Goal: Information Seeking & Learning: Understand process/instructions

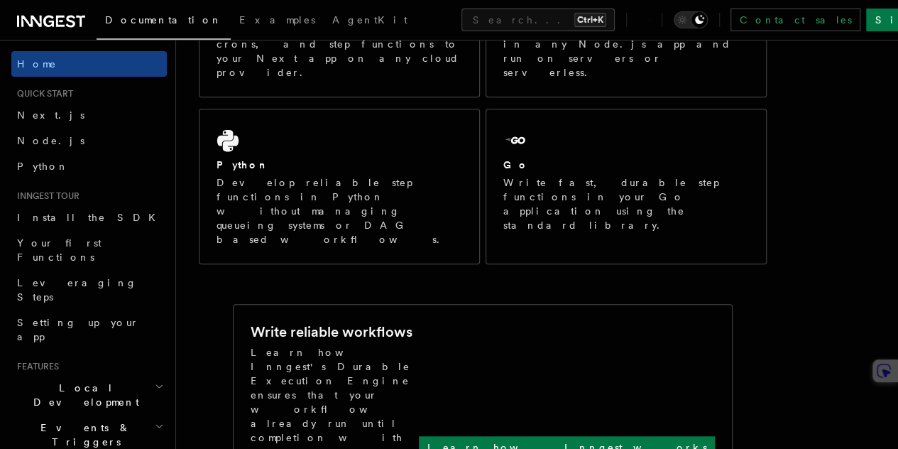
scroll to position [350, 0]
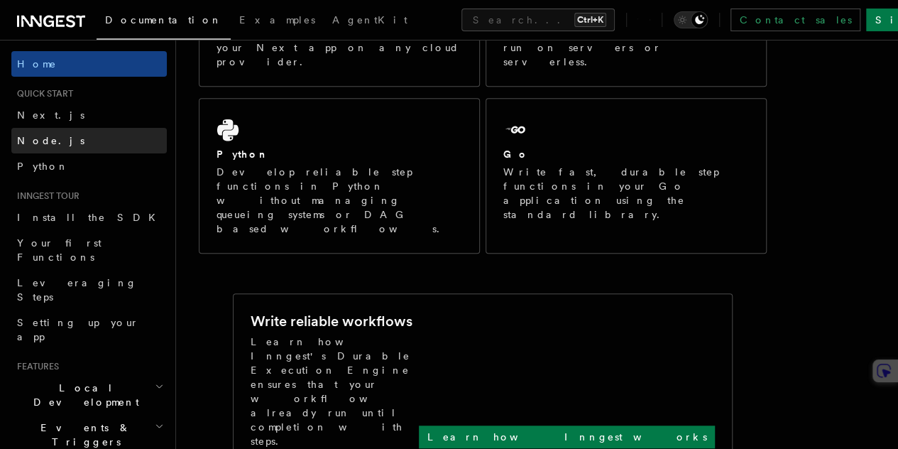
click at [92, 141] on link "Node.js" at bounding box center [88, 141] width 155 height 26
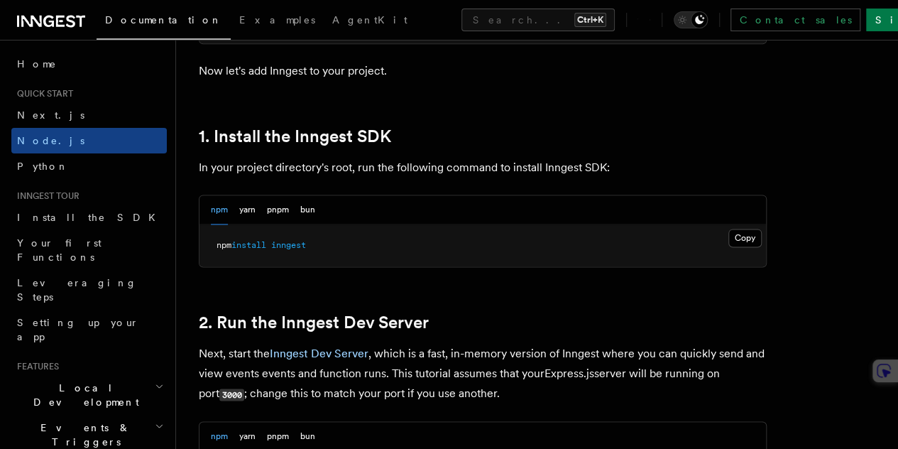
scroll to position [863, 0]
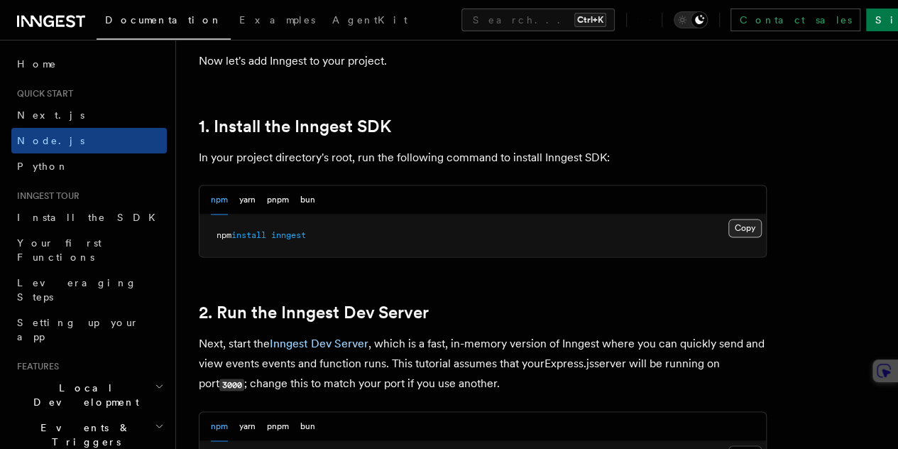
click at [728, 237] on button "Copy Copied" at bounding box center [744, 228] width 33 height 18
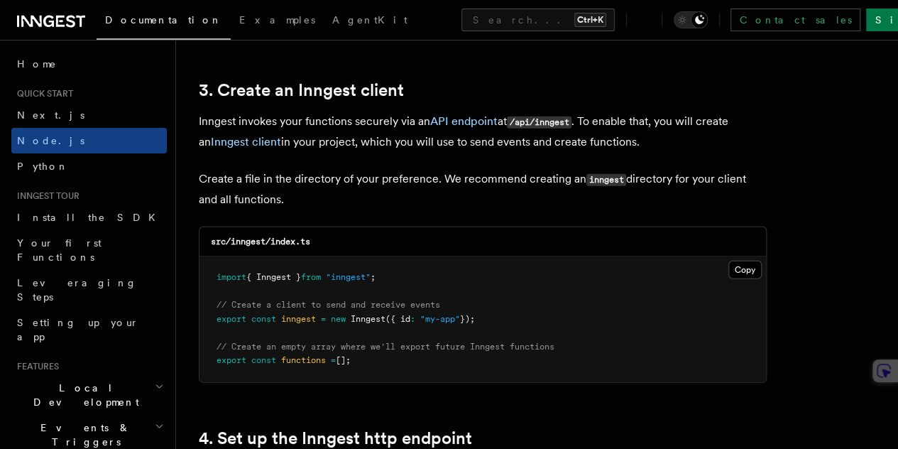
scroll to position [1784, 0]
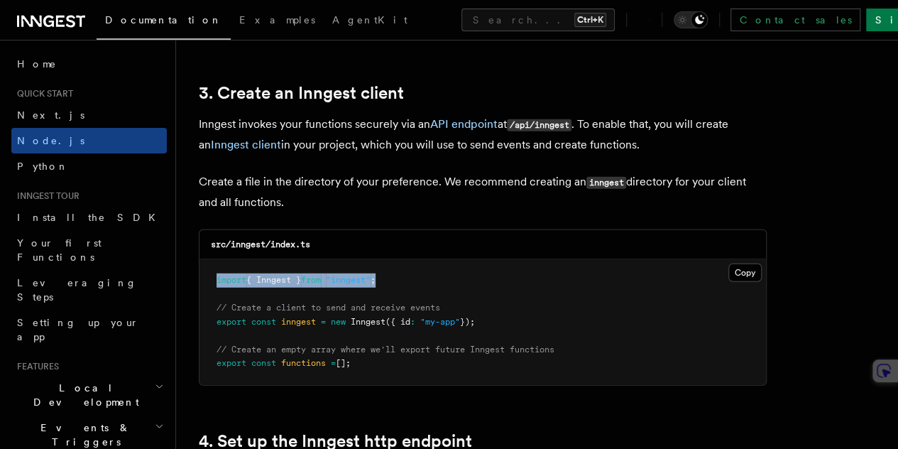
drag, startPoint x: 405, startPoint y: 269, endPoint x: 192, endPoint y: 266, distance: 213.0
copy span "import { Inngest } from "inngest" ;"
drag, startPoint x: 499, startPoint y: 307, endPoint x: 202, endPoint y: 297, distance: 297.7
click at [202, 297] on pre "import { Inngest } from "inngest" ; // Create a client to send and receive even…" at bounding box center [483, 322] width 567 height 126
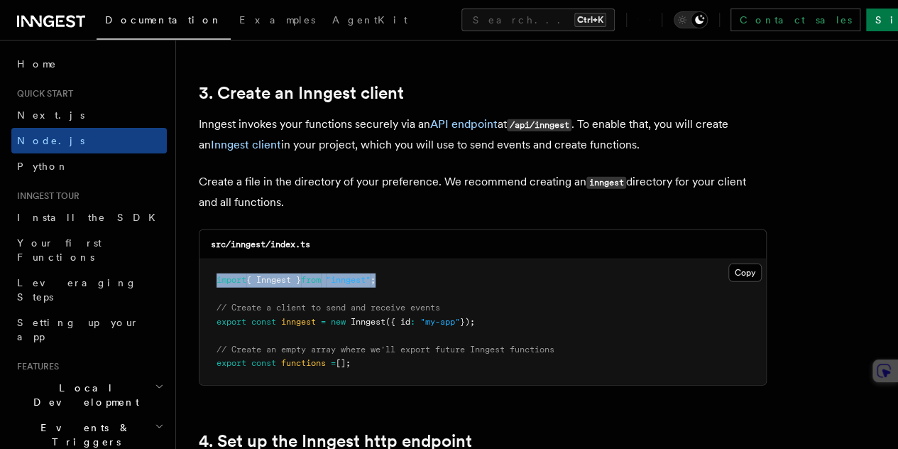
copy code "// Create a client to send and receive events export const inngest = new Innges…"
drag, startPoint x: 365, startPoint y: 357, endPoint x: 210, endPoint y: 336, distance: 156.2
click at [210, 336] on pre "import { Inngest } from "inngest" ; // Create a client to send and receive even…" at bounding box center [483, 322] width 567 height 126
copy code "// Create an empty array where we'll export future Inngest functions export con…"
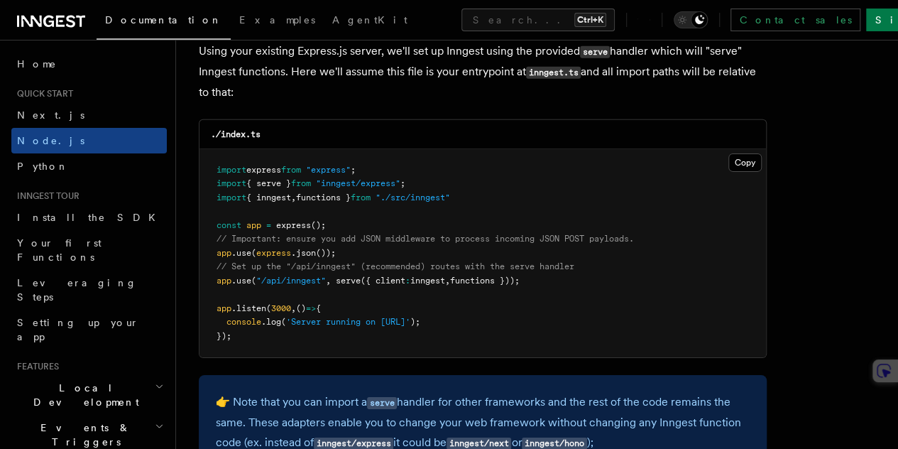
scroll to position [2205, 0]
drag, startPoint x: 267, startPoint y: 269, endPoint x: 544, endPoint y: 275, distance: 277.0
click at [544, 275] on pre "import express from "express" ; import { serve } from "inngest/express" ; impor…" at bounding box center [483, 252] width 567 height 209
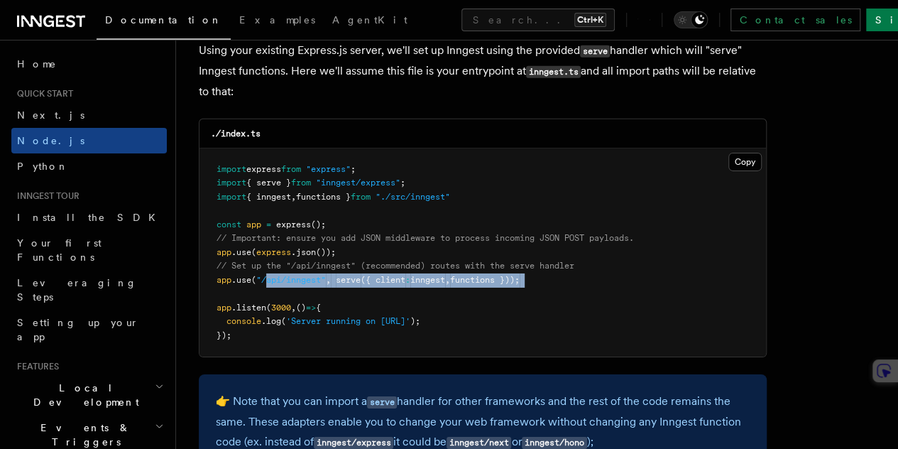
copy code "api/inngest" , serve ({ client : inngest , functions }));"
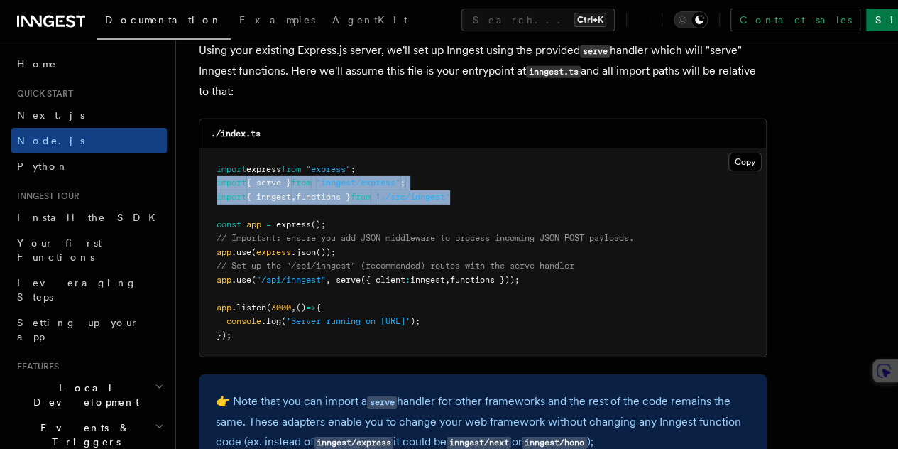
drag, startPoint x: 474, startPoint y: 180, endPoint x: 204, endPoint y: 170, distance: 270.0
click at [204, 170] on pre "import express from "express" ; import { serve } from "inngest/express" ; impor…" at bounding box center [483, 252] width 567 height 209
copy code "import { serve } from "inngest/express" ; import { inngest , functions } from "…"
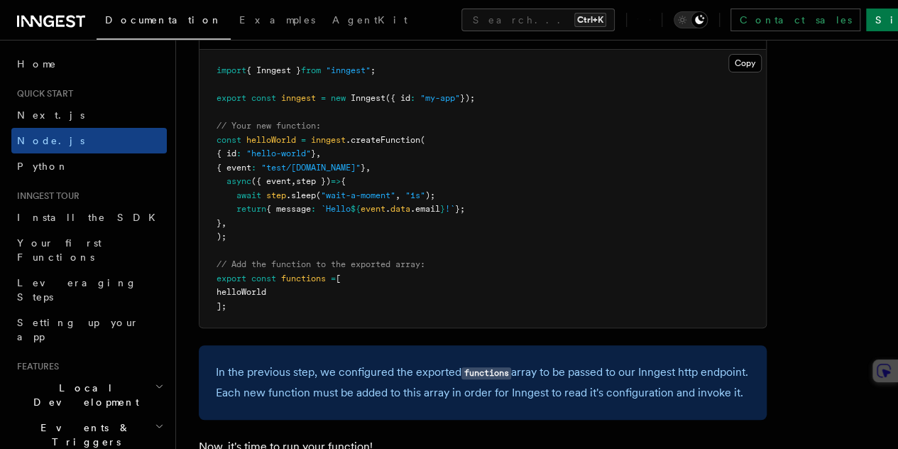
scroll to position [2899, 0]
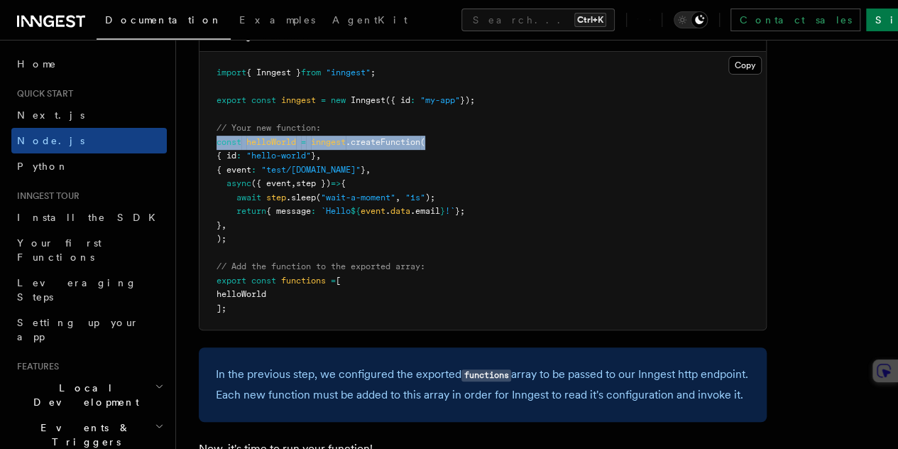
drag, startPoint x: 432, startPoint y: 170, endPoint x: 212, endPoint y: 171, distance: 220.1
click at [212, 171] on pre "import { Inngest } from "inngest" ; export const inngest = new Inngest ({ id : …" at bounding box center [483, 191] width 567 height 278
copy span "const helloWorld = inngest .createFunction ("
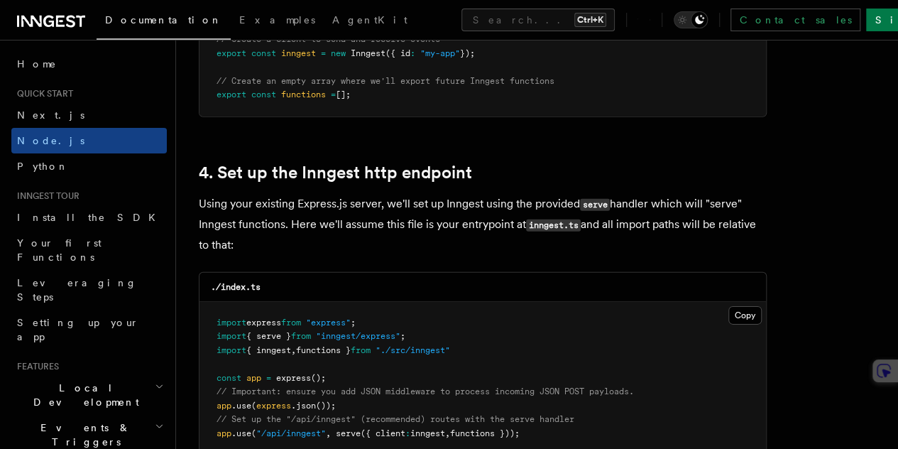
scroll to position [2051, 0]
click at [41, 19] on icon at bounding box center [31, 21] width 21 height 11
